Goal: Task Accomplishment & Management: Manage account settings

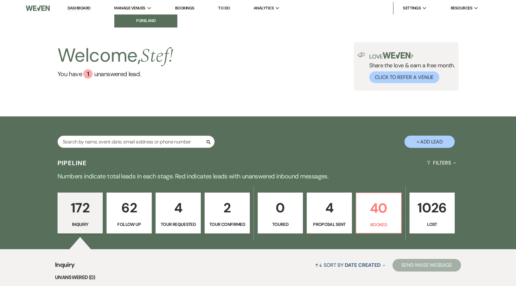
click at [143, 17] on link "Foreland" at bounding box center [145, 20] width 63 height 13
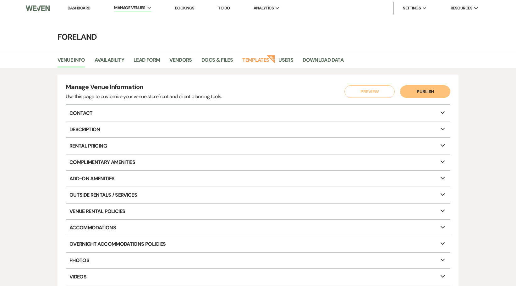
click at [189, 7] on link "Bookings" at bounding box center [184, 7] width 19 height 5
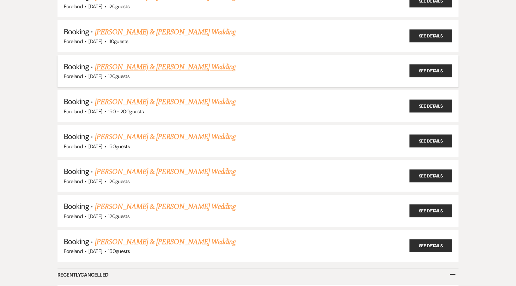
scroll to position [233, 0]
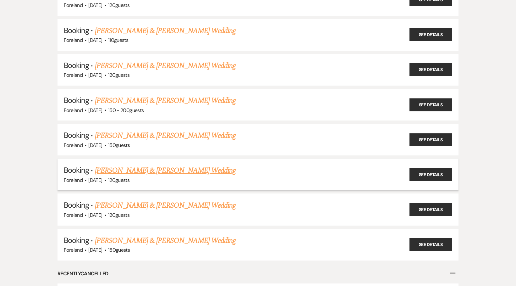
click at [160, 165] on link "Jennifer Zech & Troy Hernandez's Wedding" at bounding box center [165, 170] width 141 height 11
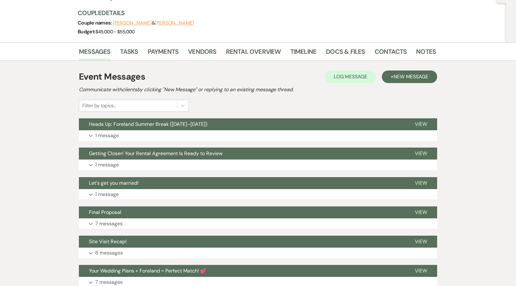
scroll to position [69, 0]
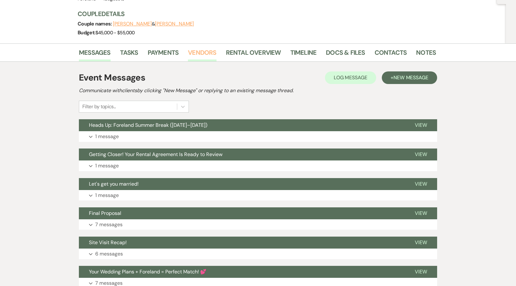
click at [208, 52] on link "Vendors" at bounding box center [202, 54] width 28 height 14
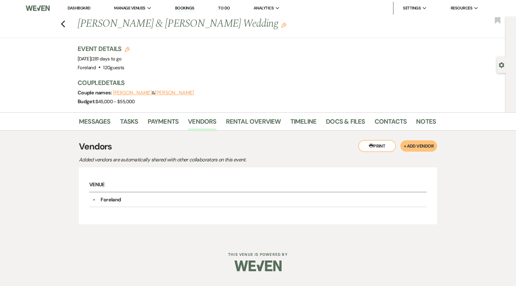
click at [90, 200] on div "▼ Foreland Company Contact Information: Compass weven.co/wedding-venue/747/Fore…" at bounding box center [257, 199] width 337 height 14
click at [96, 199] on button "▼" at bounding box center [94, 199] width 8 height 3
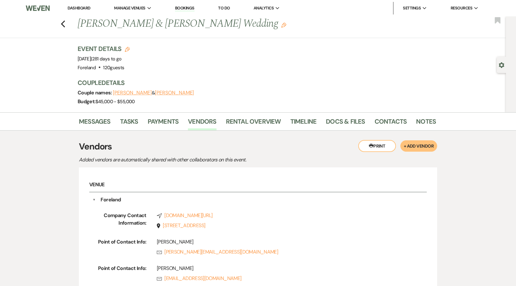
click at [67, 25] on div "Previous Jennifer Zech & Troy Hernandez's Wedding Edit Bookmark" at bounding box center [251, 27] width 509 height 22
click at [60, 24] on div "Previous Jennifer Zech & Troy Hernandez's Wedding Edit Bookmark" at bounding box center [251, 27] width 509 height 22
click at [62, 24] on use "button" at bounding box center [63, 23] width 4 height 7
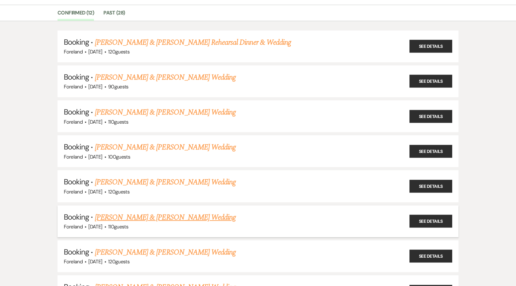
scroll to position [48, 0]
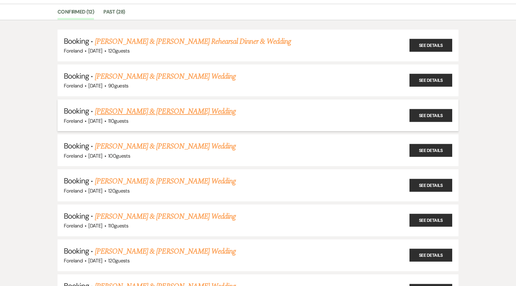
click at [133, 106] on h5 "Booking · Samantha Isaacs & Elijah Rogers Wedding" at bounding box center [258, 111] width 388 height 11
click at [139, 108] on link "Samantha Isaacs & Elijah Rogers Wedding" at bounding box center [165, 111] width 141 height 11
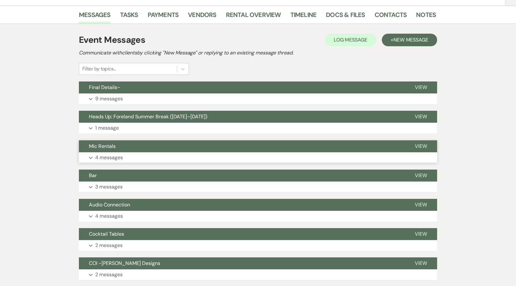
scroll to position [101, 0]
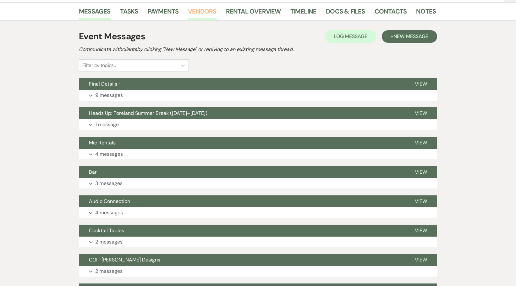
click at [195, 7] on link "Vendors" at bounding box center [202, 13] width 28 height 14
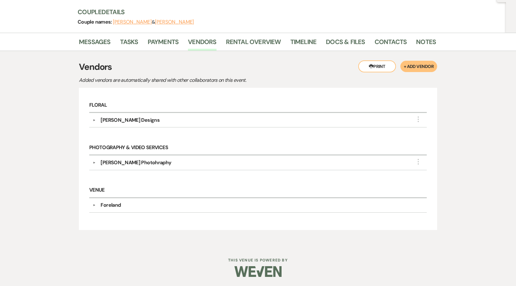
scroll to position [70, 0]
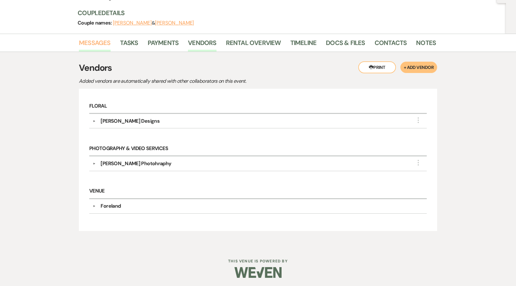
click at [89, 42] on link "Messages" at bounding box center [95, 45] width 32 height 14
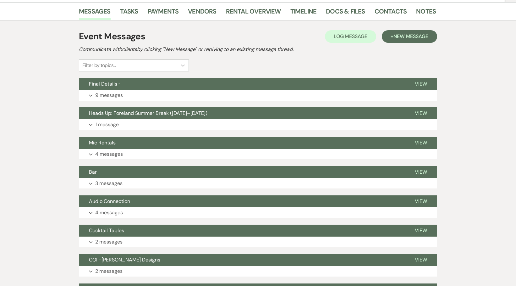
scroll to position [1, 0]
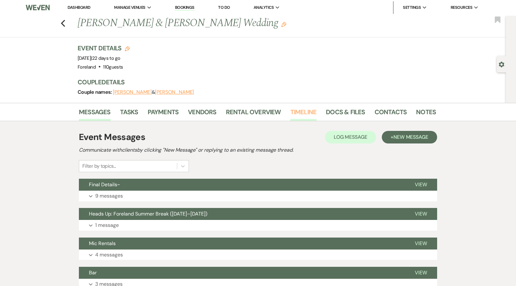
click at [305, 110] on link "Timeline" at bounding box center [303, 114] width 26 height 14
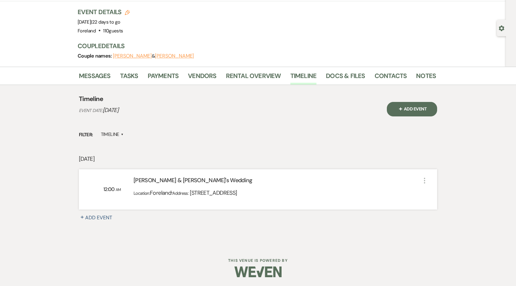
scroll to position [36, 0]
click at [163, 181] on div "Samantha & Elijah's Wedding" at bounding box center [276, 181] width 287 height 11
click at [353, 177] on div "Samantha & Elijah's Wedding" at bounding box center [276, 181] width 287 height 11
click at [143, 184] on div "Samantha & Elijah's Wedding" at bounding box center [276, 181] width 287 height 11
click at [107, 193] on div "12:00 AM Samantha & Elijah's Wedding Location: Foreland · Address: 111 Water St…" at bounding box center [258, 189] width 358 height 40
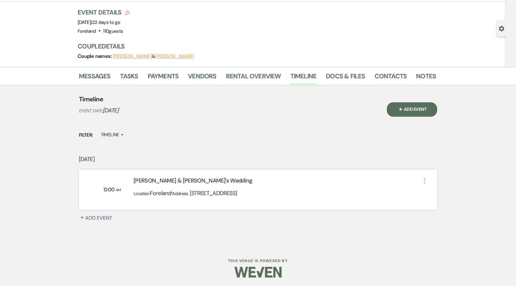
click at [422, 181] on icon "More" at bounding box center [425, 181] width 8 height 8
click at [431, 193] on use "button" at bounding box center [432, 193] width 4 height 4
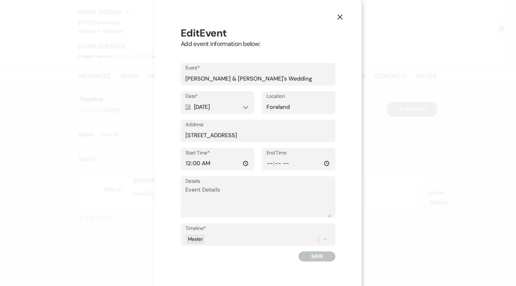
click at [342, 16] on icon "X" at bounding box center [340, 17] width 6 height 6
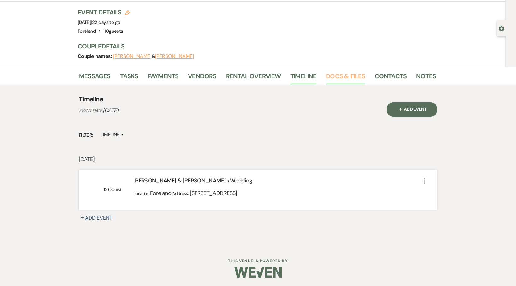
click at [350, 75] on link "Docs & Files" at bounding box center [345, 78] width 39 height 14
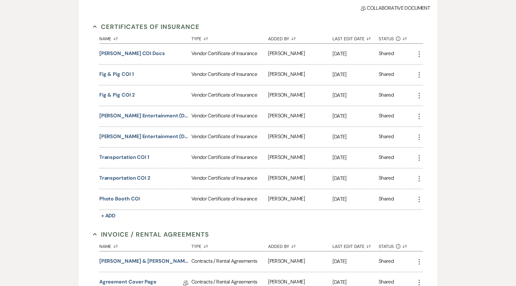
scroll to position [165, 0]
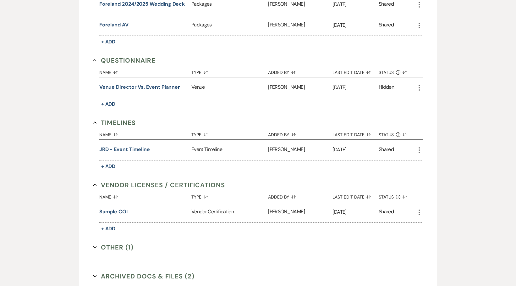
scroll to position [884, 0]
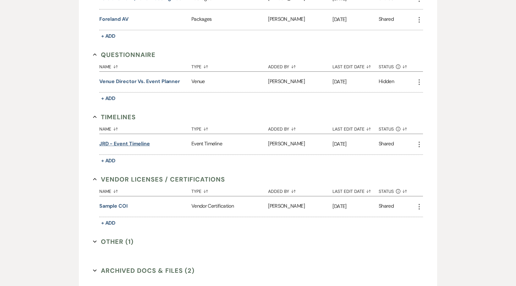
click at [139, 142] on button "JRD - Event Timeline" at bounding box center [124, 144] width 51 height 8
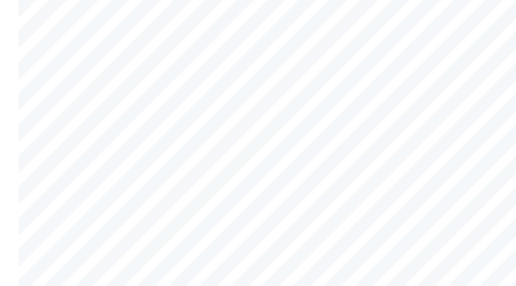
scroll to position [776, 0]
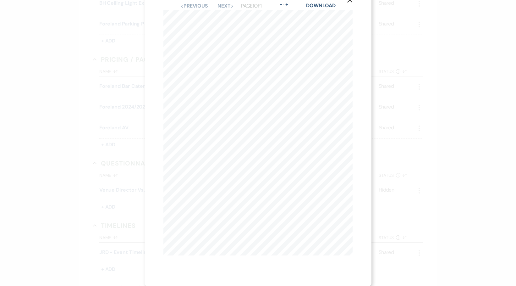
click at [36, 114] on div "X Previous Previous Next Next Page 1 of 1 - Zoom + Download PROJECT NAME: Isaac…" at bounding box center [258, 143] width 516 height 286
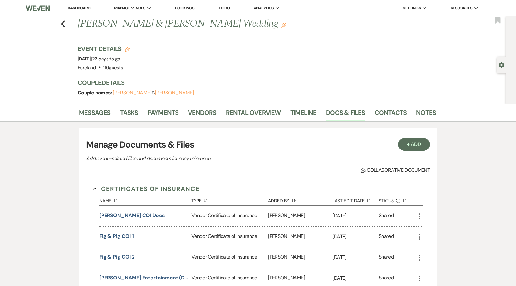
scroll to position [0, 0]
click at [62, 22] on icon "Previous" at bounding box center [63, 24] width 5 height 8
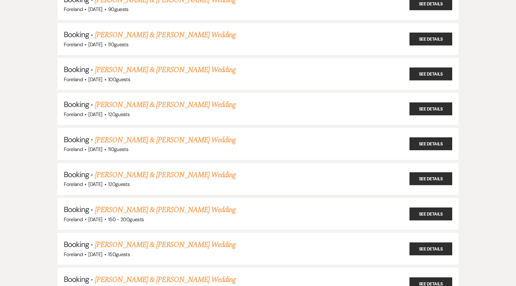
scroll to position [188, 0]
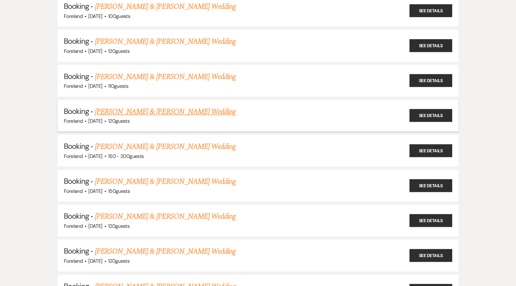
click at [121, 106] on link "Clare Lagomarsino & Emily Shear's Wedding" at bounding box center [165, 111] width 141 height 11
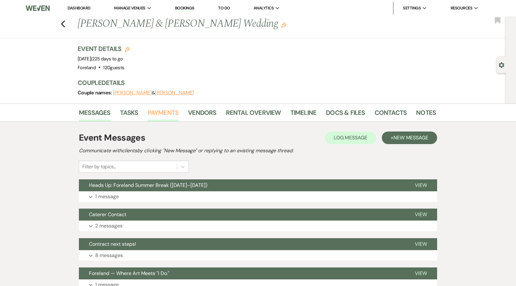
click at [159, 110] on link "Payments" at bounding box center [163, 114] width 31 height 14
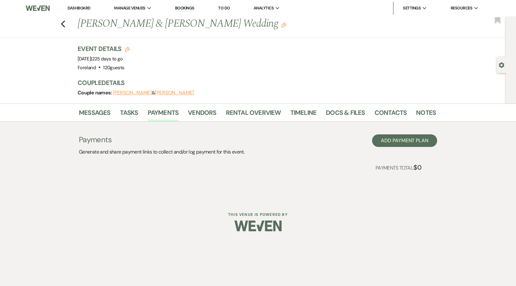
click at [60, 22] on div "Previous Clare Lagomarsino & Emily Shear's Wedding Edit Bookmark" at bounding box center [251, 27] width 509 height 22
click at [63, 23] on use "button" at bounding box center [63, 23] width 4 height 7
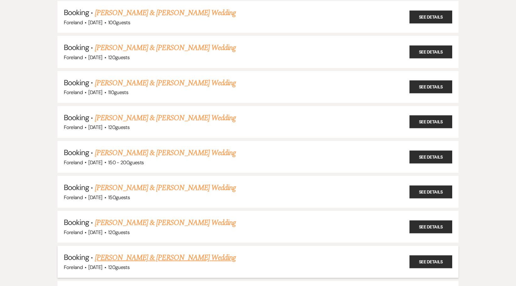
scroll to position [165, 0]
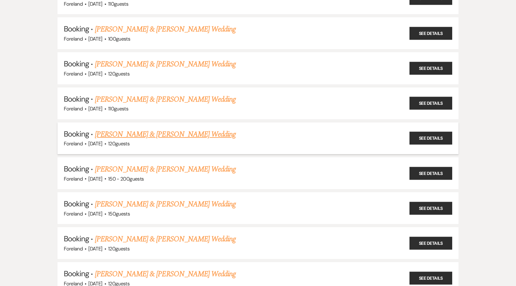
click at [136, 129] on link "Clare Lagomarsino & Emily Shear's Wedding" at bounding box center [165, 133] width 141 height 11
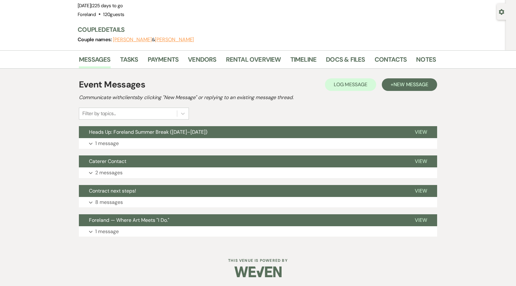
scroll to position [52, 0]
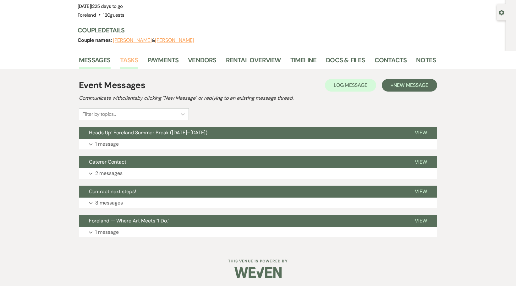
click at [129, 59] on link "Tasks" at bounding box center [129, 62] width 18 height 14
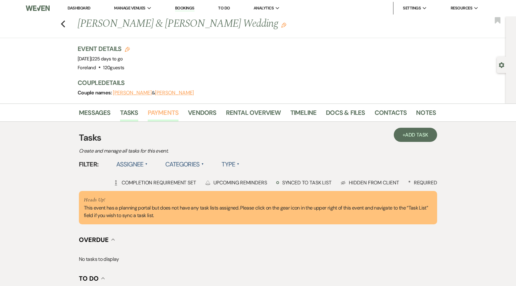
click at [164, 111] on link "Payments" at bounding box center [163, 114] width 31 height 14
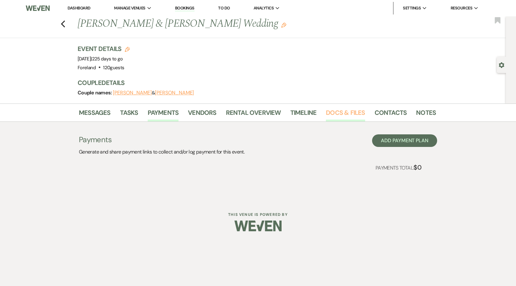
click at [337, 113] on link "Docs & Files" at bounding box center [345, 114] width 39 height 14
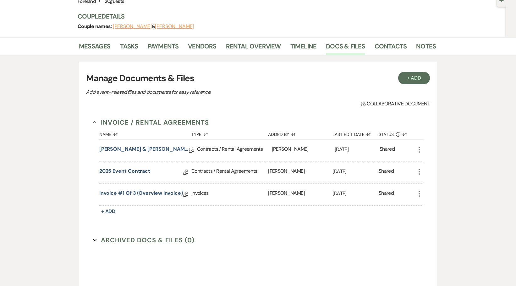
scroll to position [71, 0]
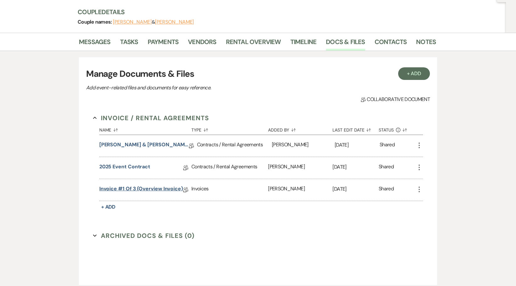
click at [135, 187] on link "Invoice #1 of 3 (overview invoice)" at bounding box center [141, 190] width 84 height 10
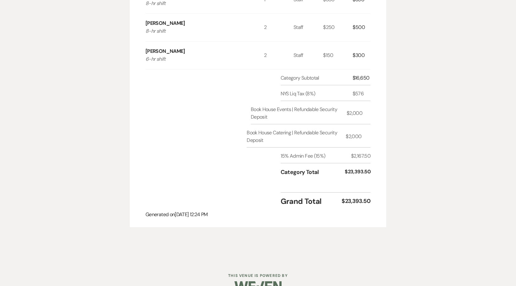
scroll to position [322, 0]
